Goal: Find specific page/section: Find specific page/section

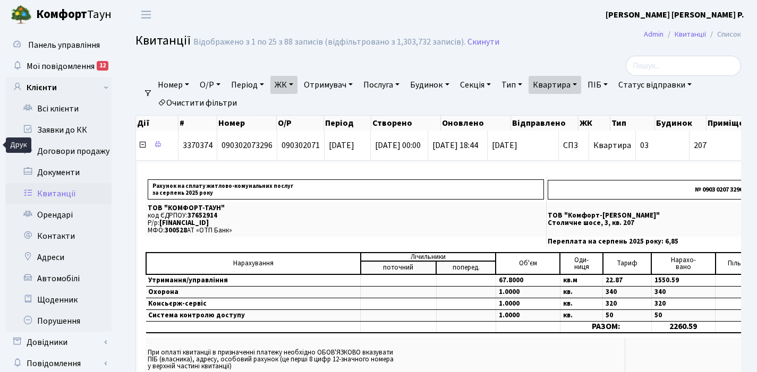
select select "25"
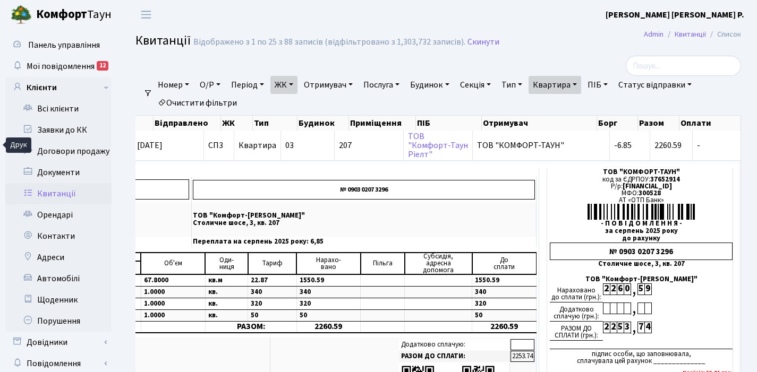
click at [581, 82] on link "Квартира" at bounding box center [554, 85] width 53 height 18
type input "2"
type input "16-54/2"
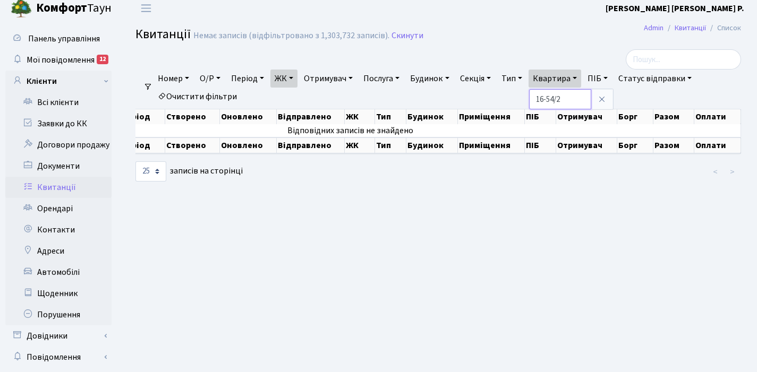
scroll to position [0, 154]
click at [295, 78] on link "ЖК" at bounding box center [283, 79] width 27 height 18
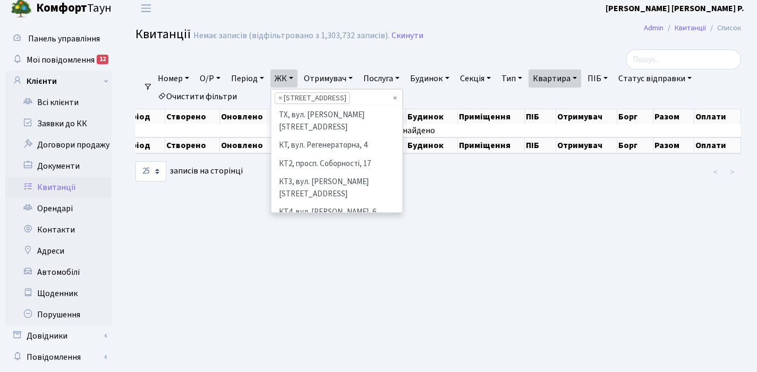
scroll to position [183, 0]
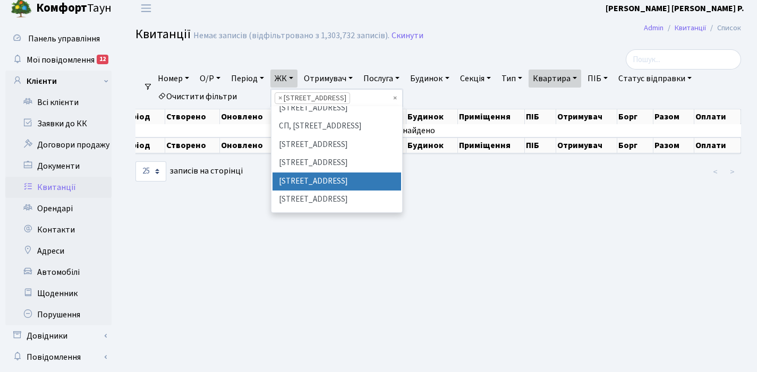
click at [282, 98] on span "×" at bounding box center [280, 98] width 4 height 11
select select
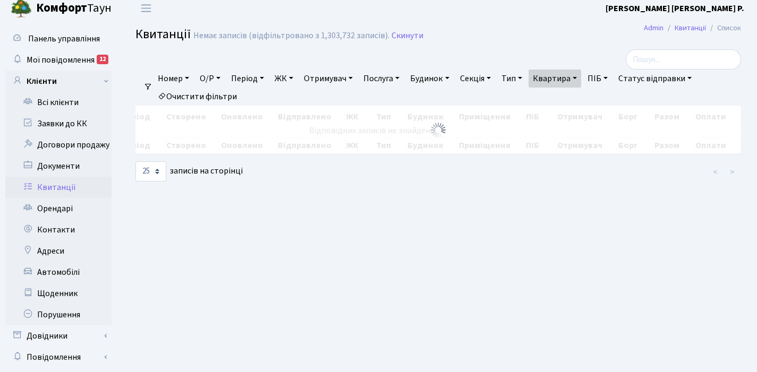
click at [297, 77] on link "ЖК" at bounding box center [283, 79] width 27 height 18
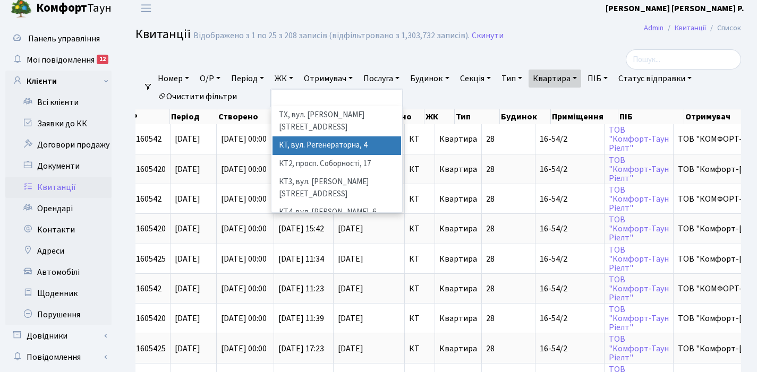
click at [313, 136] on li "КТ, вул. Регенераторна, 4" at bounding box center [336, 145] width 128 height 19
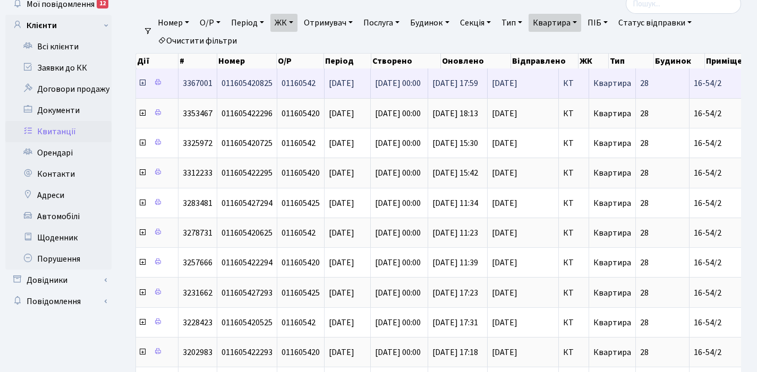
click at [142, 83] on icon at bounding box center [142, 83] width 8 height 8
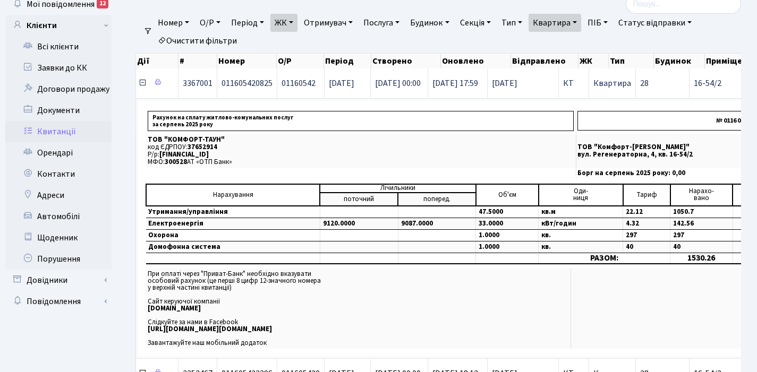
click at [142, 83] on icon at bounding box center [142, 83] width 8 height 8
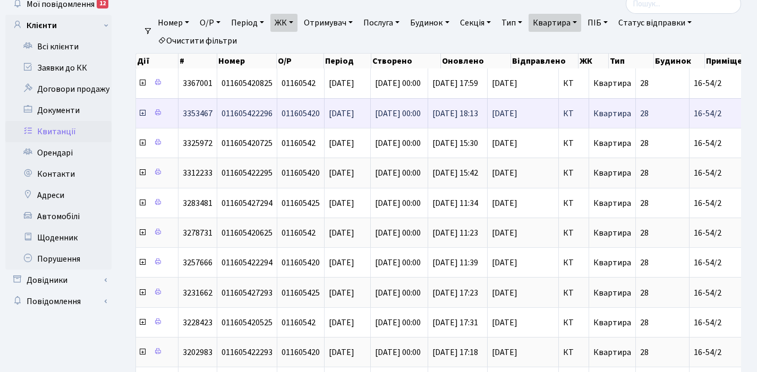
click at [142, 114] on icon at bounding box center [142, 113] width 8 height 8
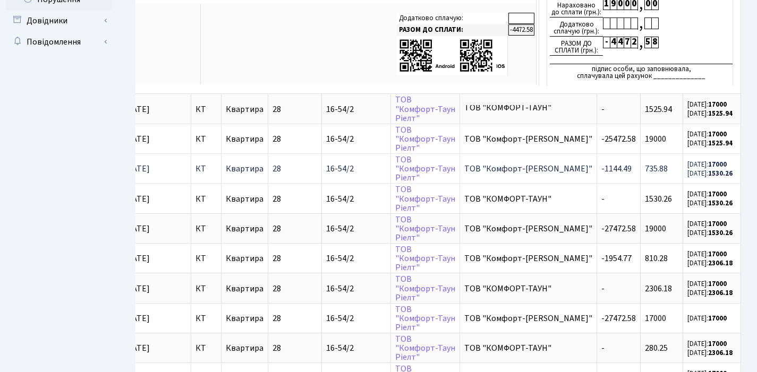
scroll to position [321, 0]
